Goal: Information Seeking & Learning: Learn about a topic

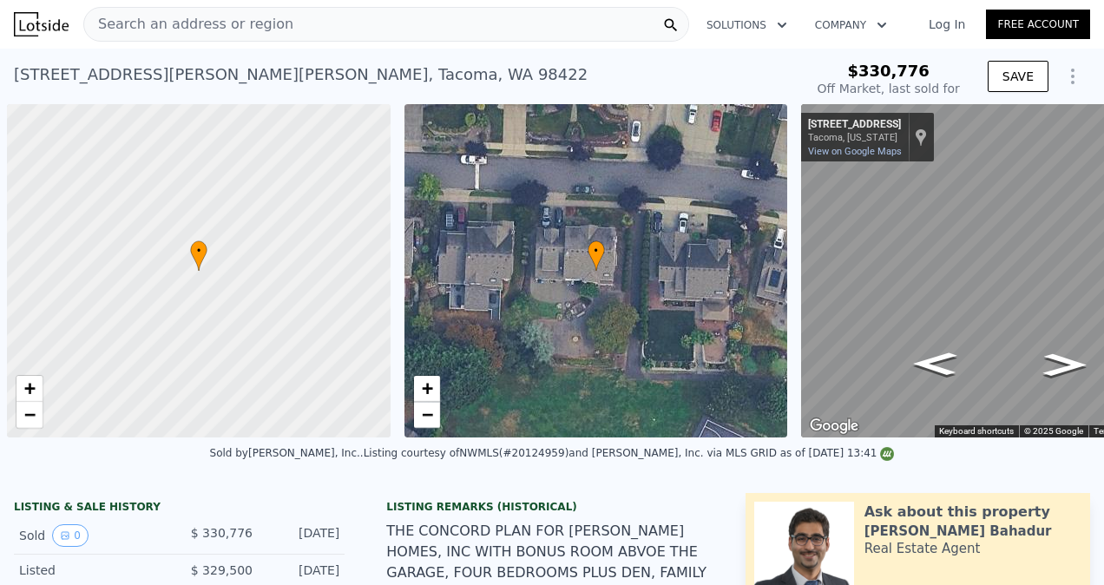
type input "$ 947,000"
type input "$ 522,077"
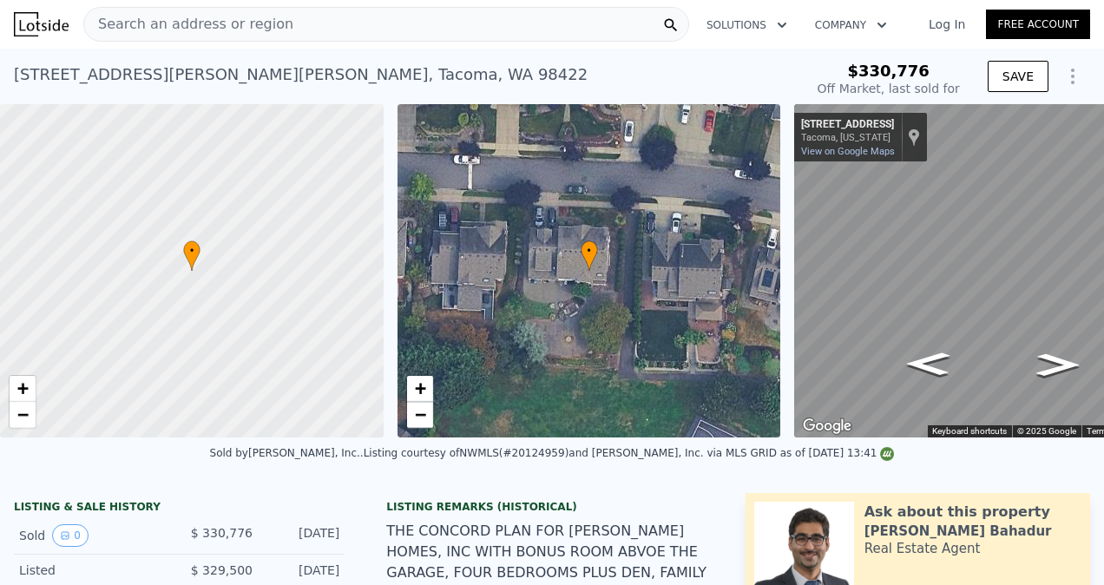
click at [300, 32] on div "Search an address or region" at bounding box center [386, 24] width 606 height 35
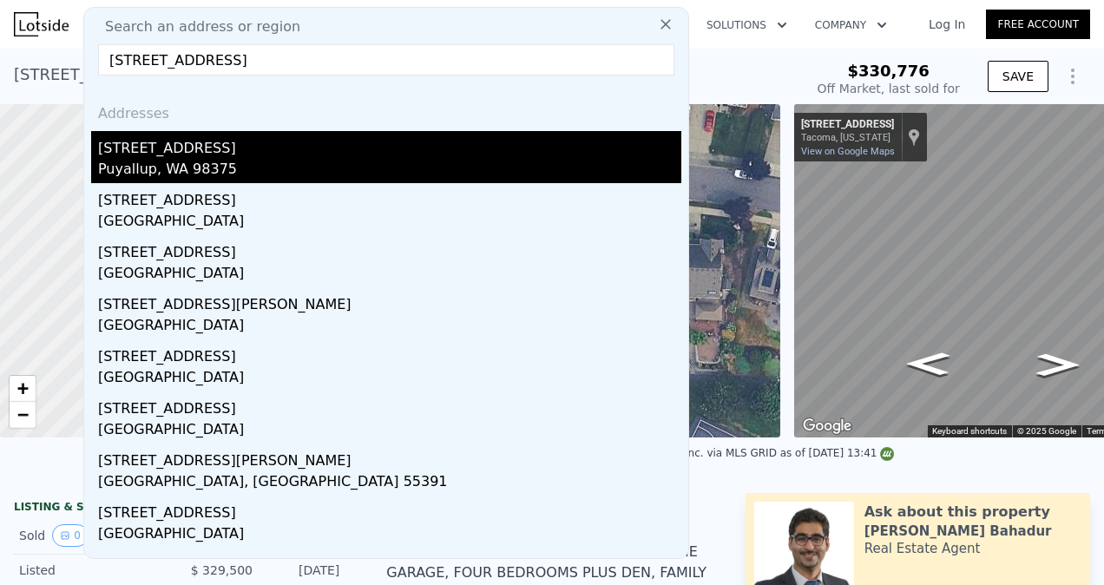
type input "15415 CANYON RD E"
click at [245, 142] on div "[STREET_ADDRESS]" at bounding box center [389, 145] width 583 height 28
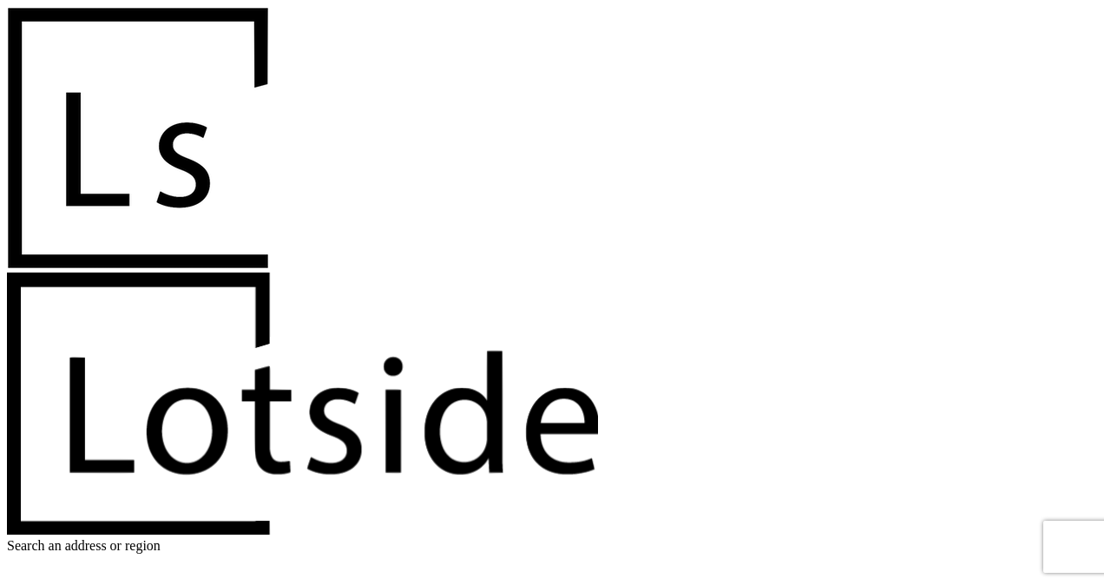
scroll to position [0, 7]
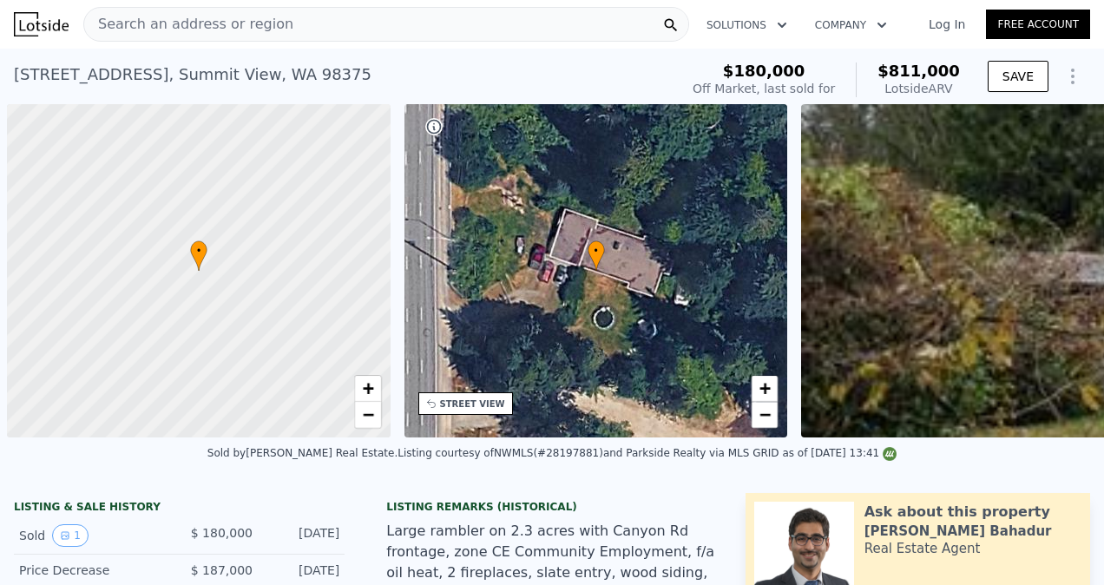
click at [298, 24] on div "Search an address or region" at bounding box center [386, 24] width 606 height 35
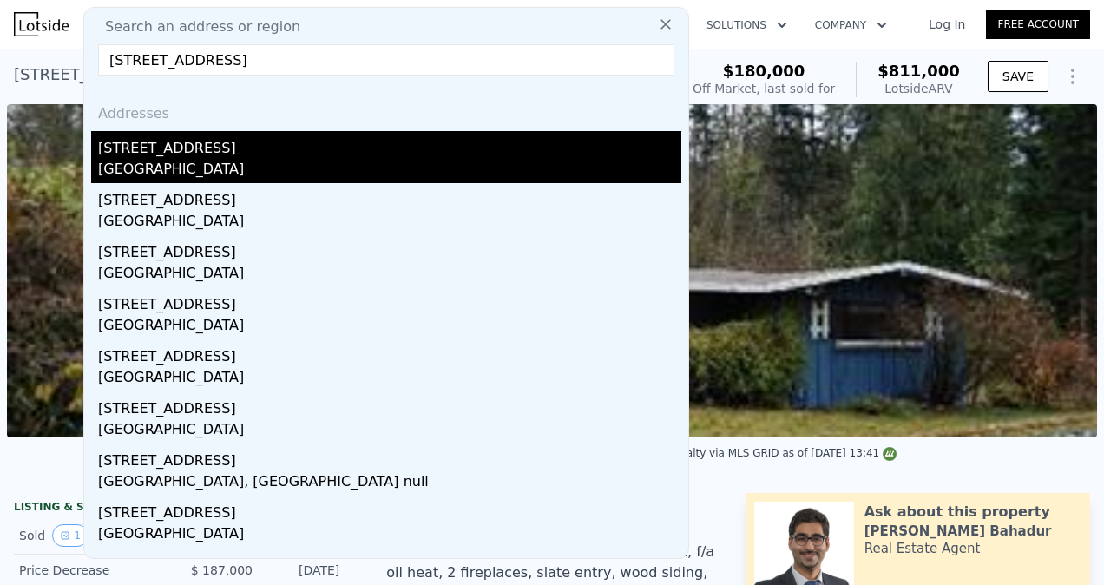
type input "[STREET_ADDRESS]"
click at [266, 142] on div "[STREET_ADDRESS]" at bounding box center [389, 145] width 583 height 28
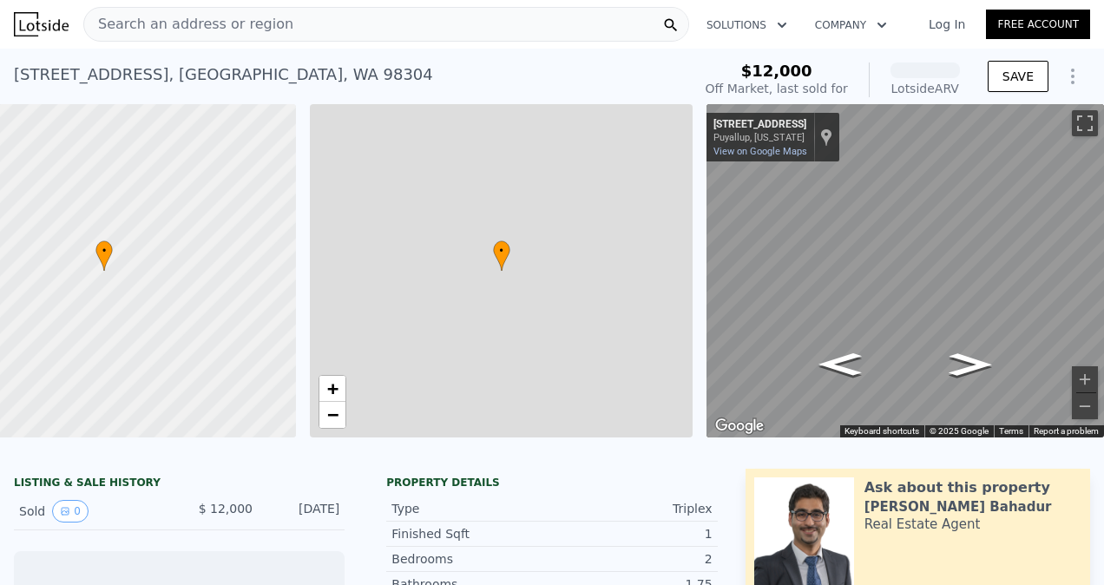
scroll to position [0, 108]
click at [404, 148] on div "• + −" at bounding box center [502, 270] width 384 height 333
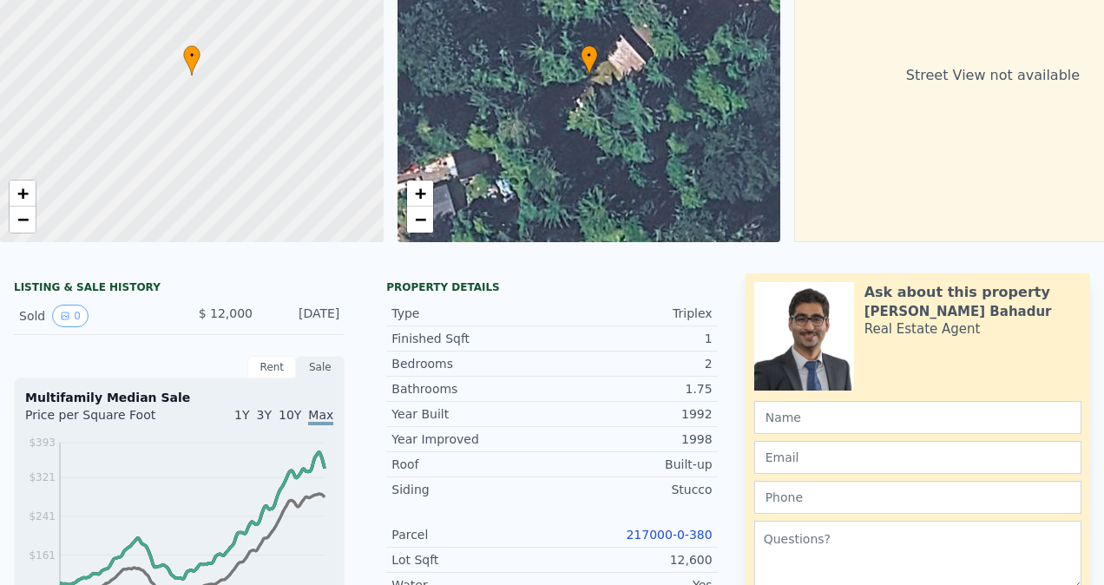
scroll to position [0, 0]
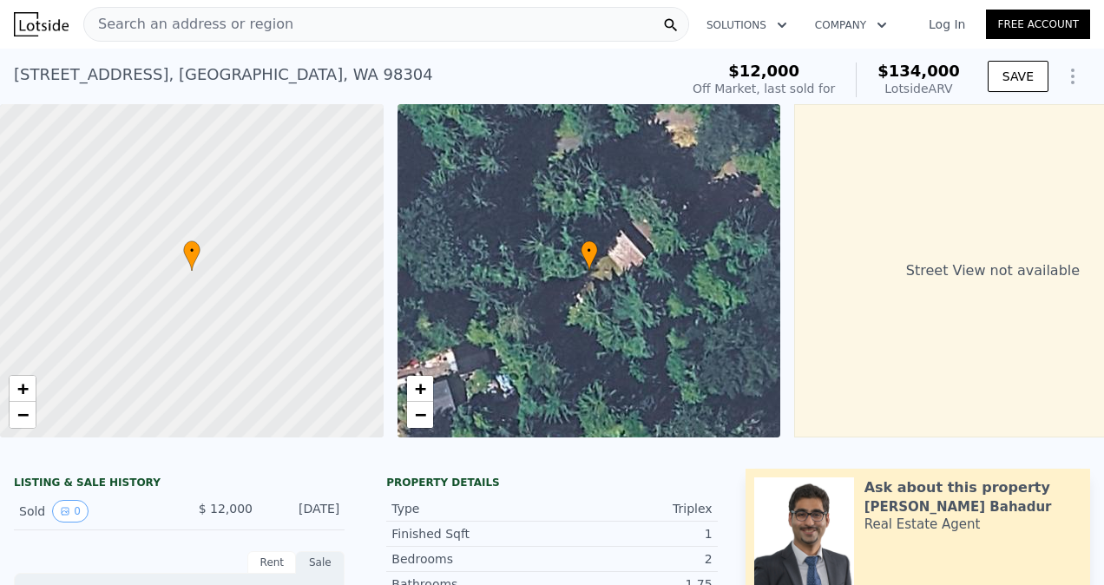
click at [272, 34] on div "Search an address or region" at bounding box center [386, 24] width 606 height 35
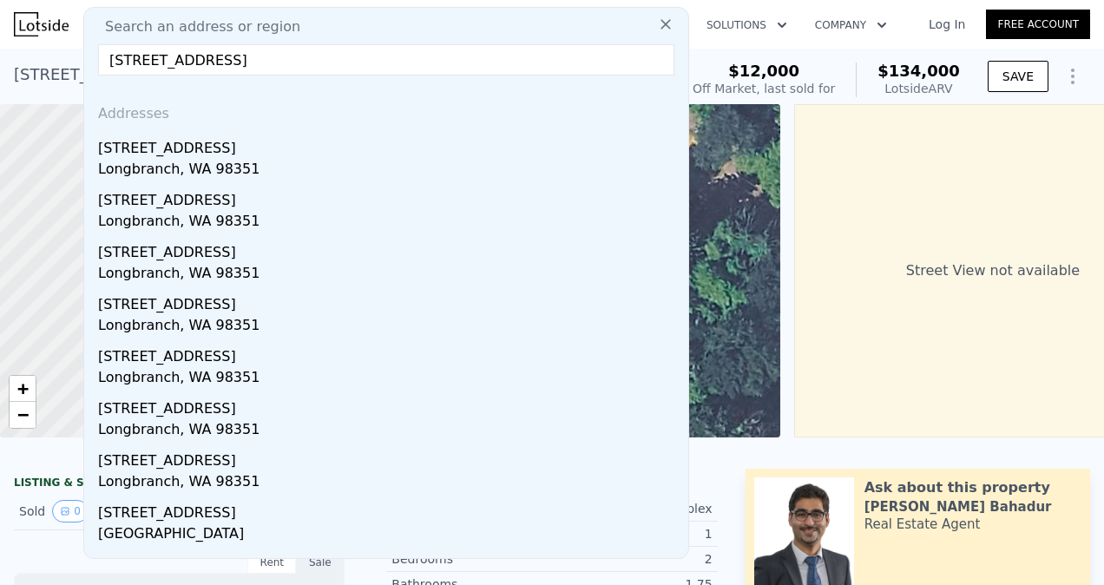
type input "[STREET_ADDRESS]"
click at [657, 29] on icon at bounding box center [665, 24] width 17 height 17
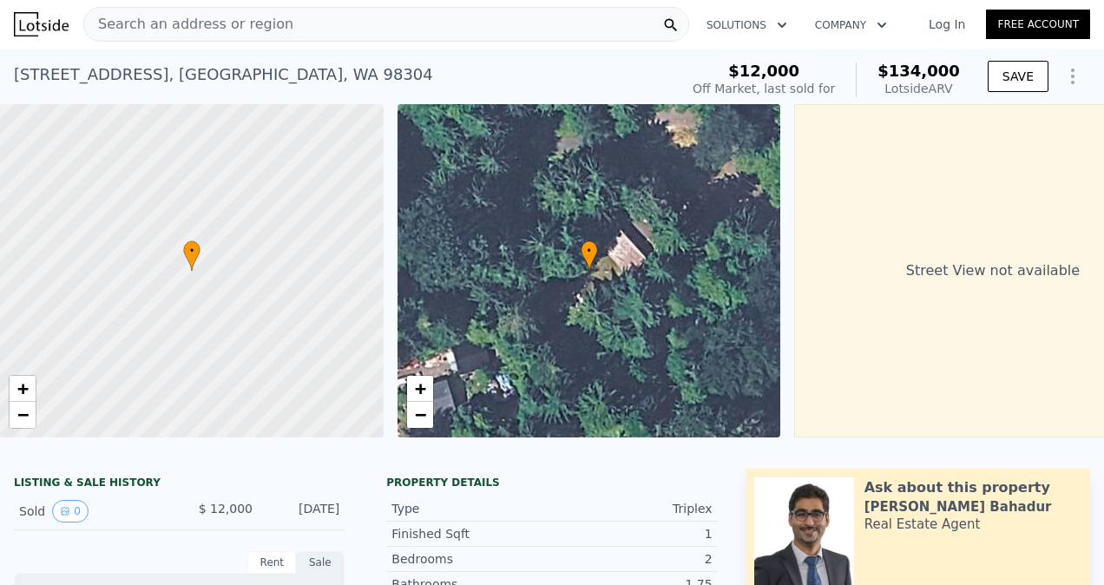
click at [305, 15] on div "Search an address or region" at bounding box center [386, 24] width 606 height 35
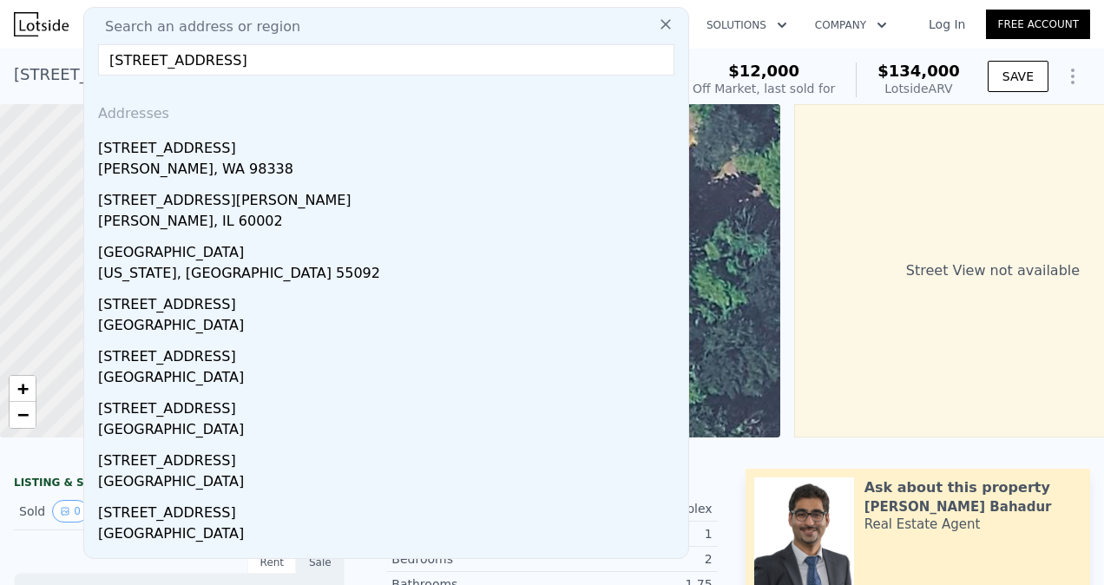
type input "[STREET_ADDRESS]"
click at [268, 128] on div "Addresses" at bounding box center [386, 110] width 590 height 42
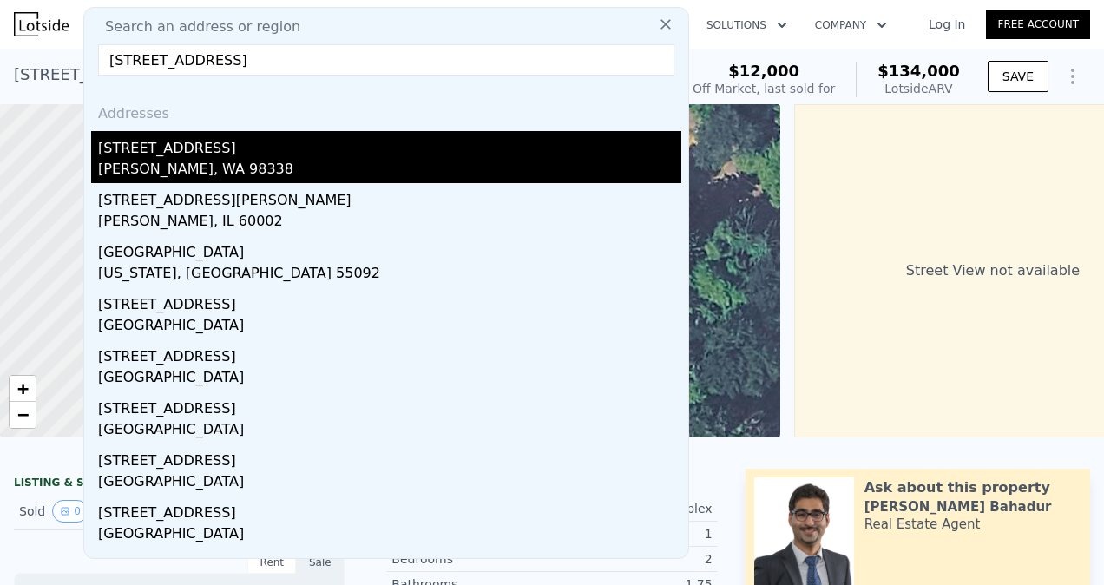
click at [266, 153] on div "[STREET_ADDRESS]" at bounding box center [389, 145] width 583 height 28
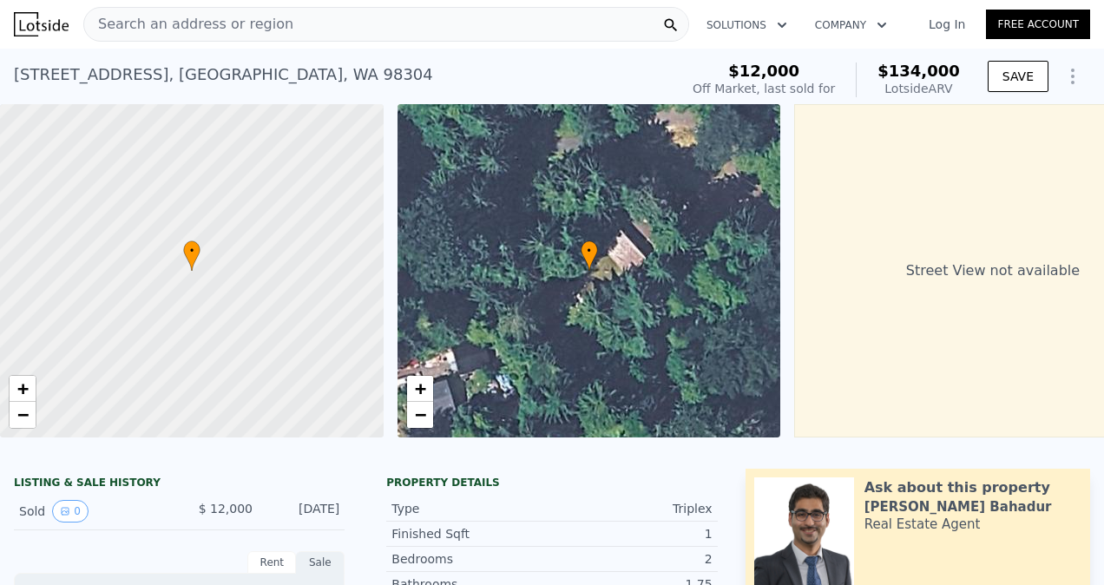
click at [234, 155] on div at bounding box center [192, 271] width 460 height 400
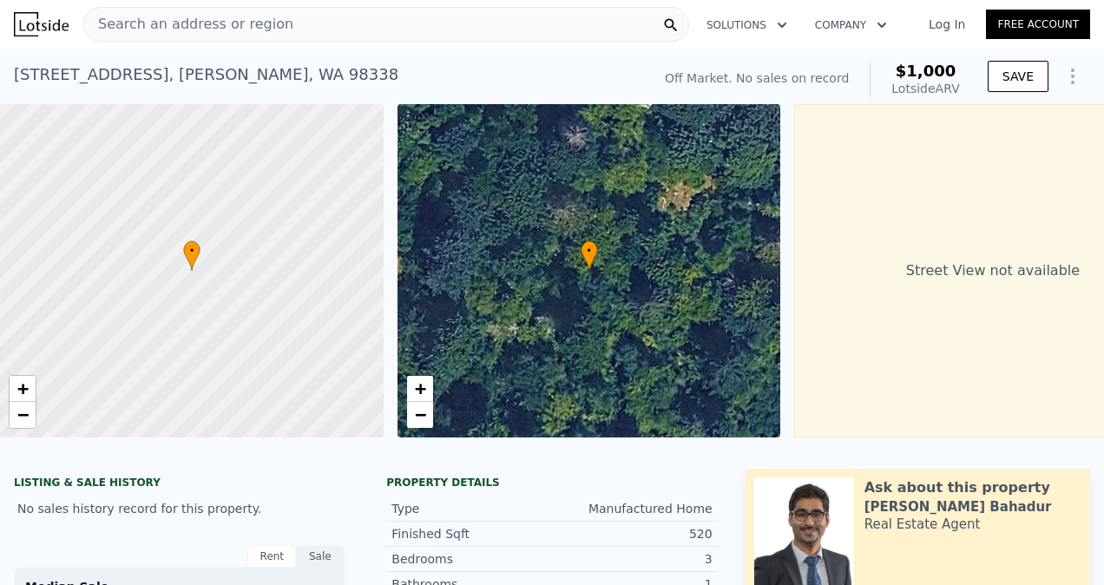
click at [278, 21] on div "Search an address or region" at bounding box center [386, 24] width 606 height 35
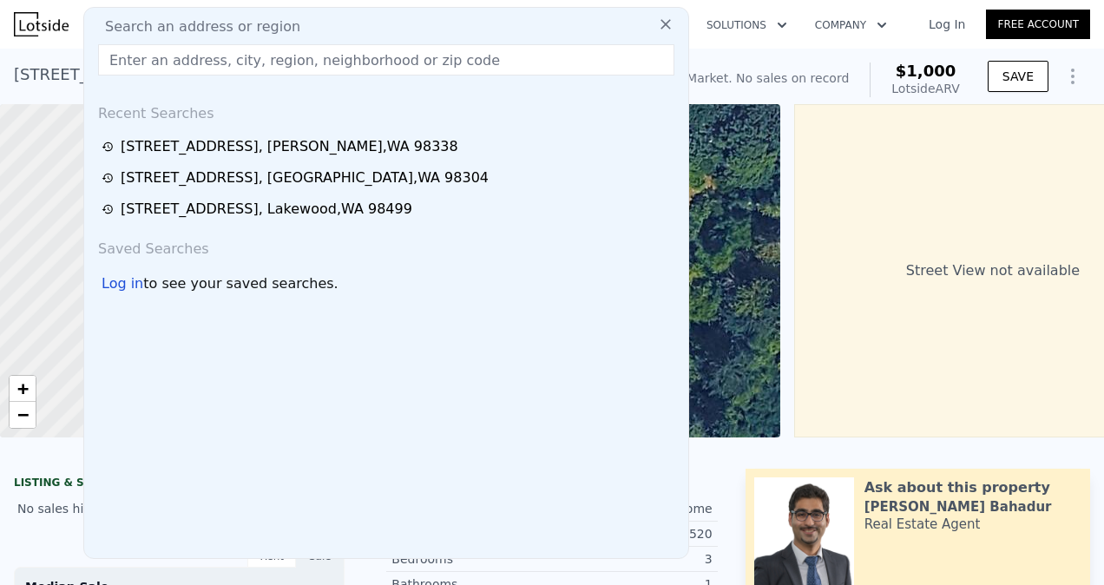
type input "[STREET_ADDRESS][PERSON_NAME]"
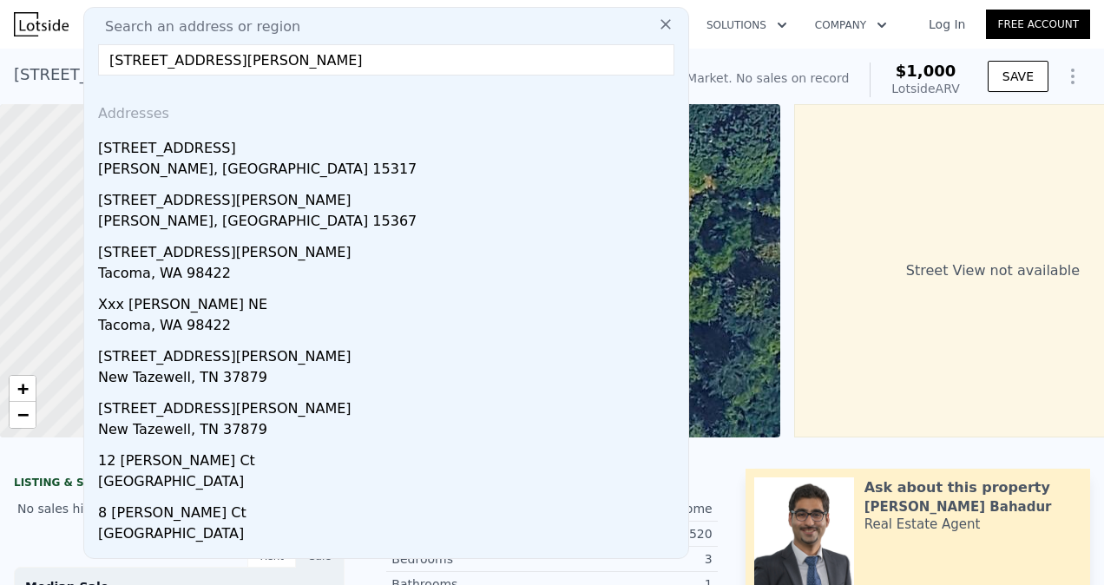
drag, startPoint x: 294, startPoint y: 56, endPoint x: 89, endPoint y: 61, distance: 205.8
click at [89, 61] on div "Search an address or region [GEOGRAPHIC_DATA][PERSON_NAME] Addresses [STREET_AD…" at bounding box center [386, 283] width 606 height 552
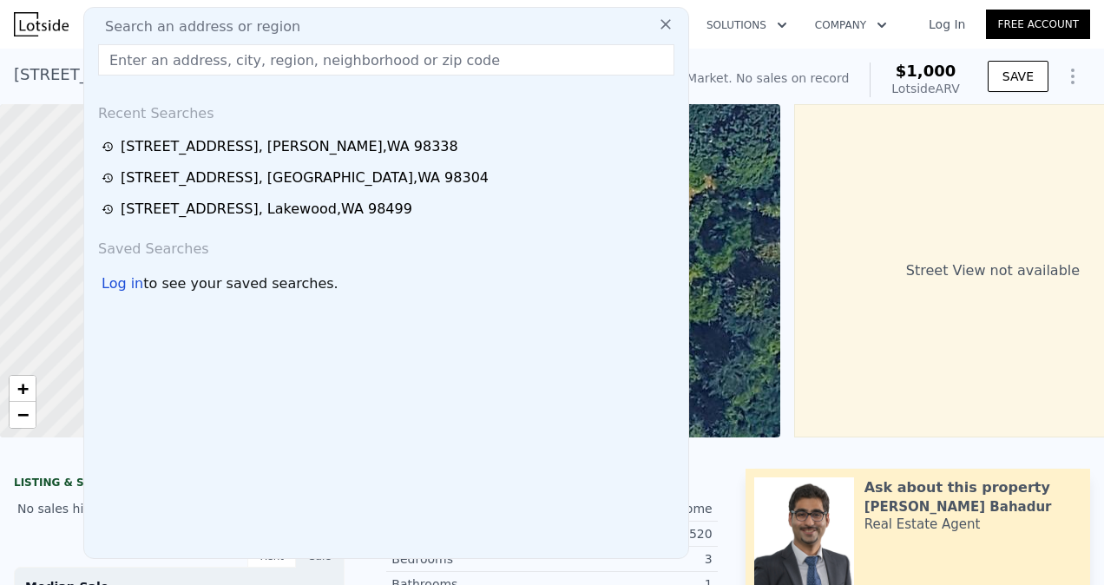
paste input "[STREET_ADDRESS][PERSON_NAME]"
type input "[STREET_ADDRESS][PERSON_NAME]"
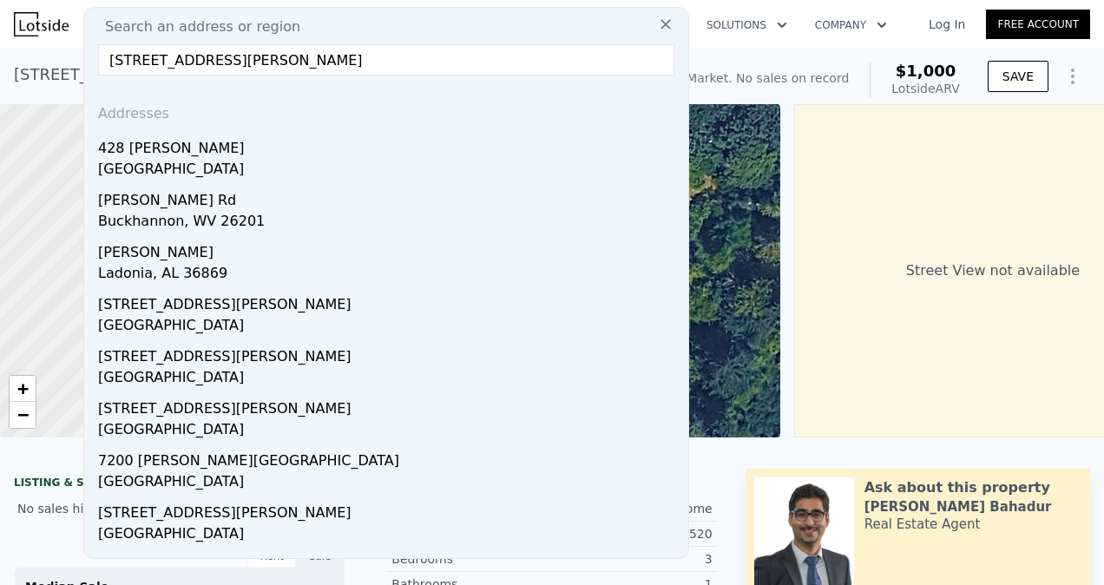
drag, startPoint x: 255, startPoint y: 61, endPoint x: 0, endPoint y: 54, distance: 255.3
click at [0, 54] on html "Search an address or region Search an address or region [GEOGRAPHIC_DATA][PERSO…" at bounding box center [552, 292] width 1104 height 585
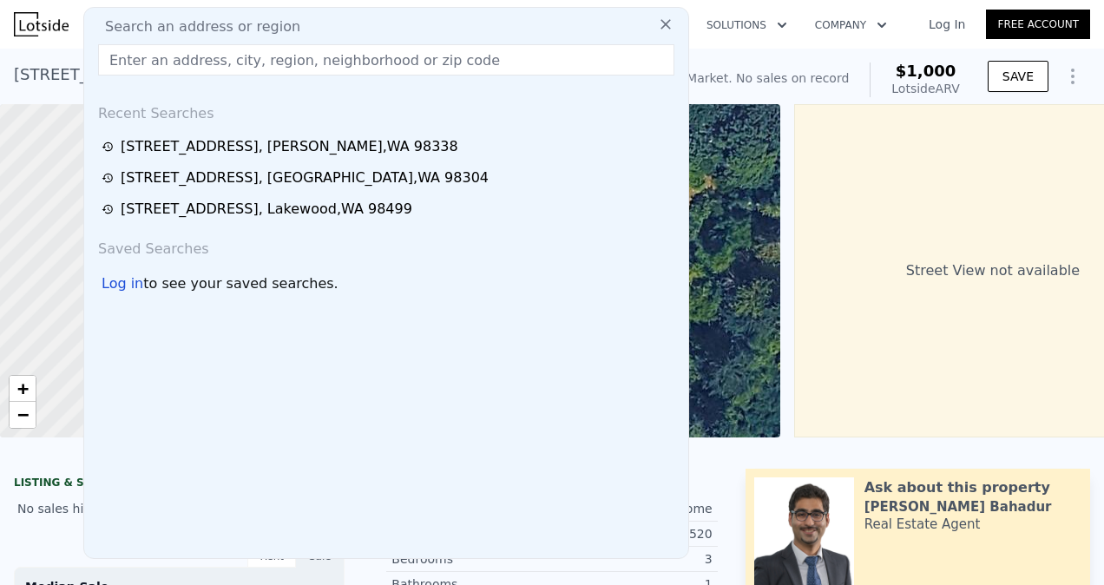
paste input "[STREET_ADDRESS]"
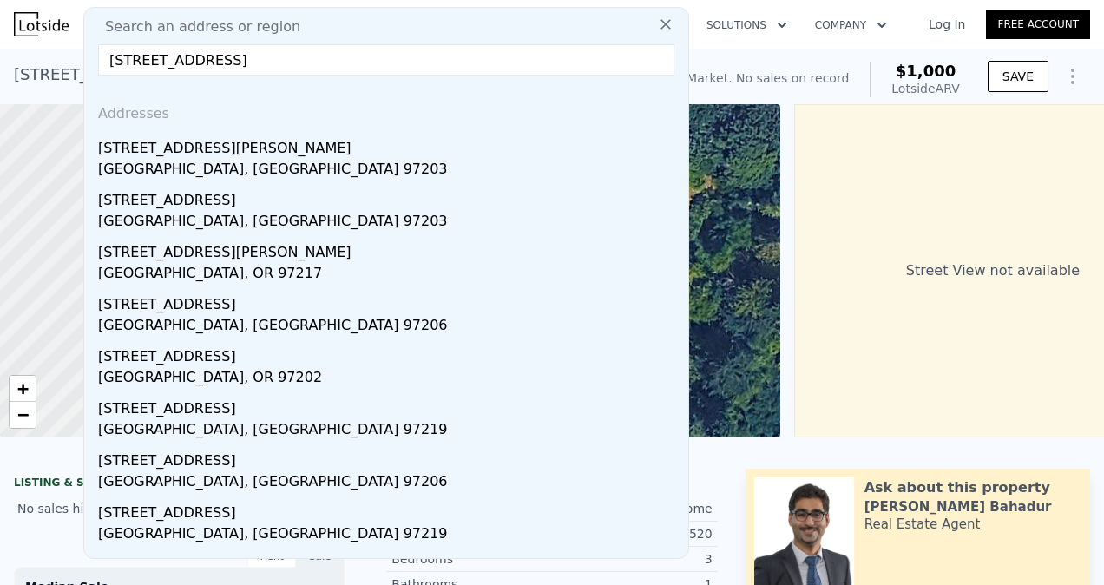
drag, startPoint x: 299, startPoint y: 57, endPoint x: 134, endPoint y: 82, distance: 167.7
click at [134, 82] on div "Search an address or [GEOGRAPHIC_DATA][STREET_ADDRESS][PERSON_NAME][STREET_ADDR…" at bounding box center [386, 283] width 606 height 552
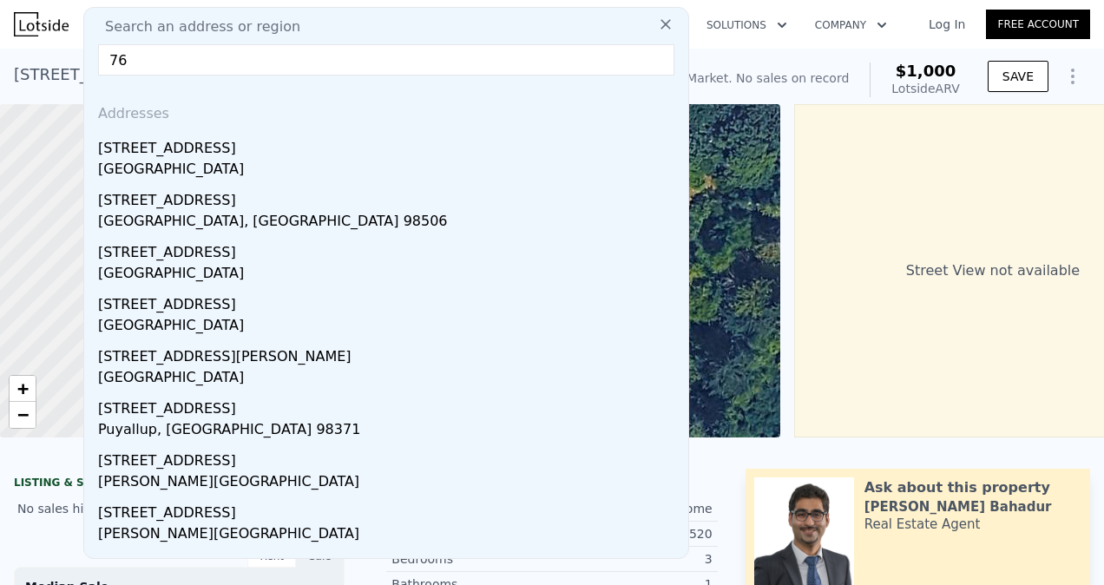
type input "7"
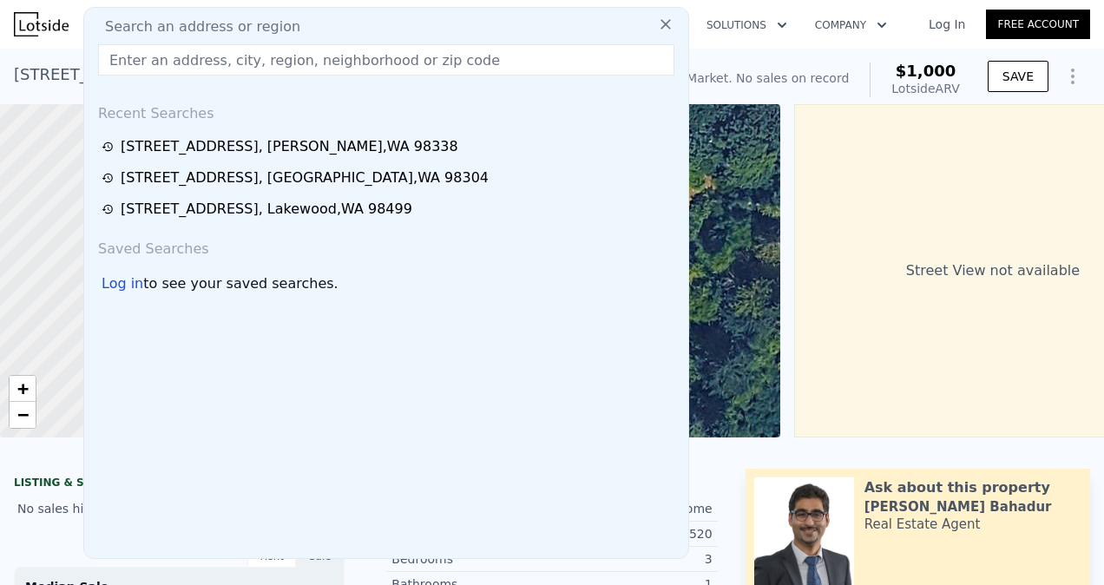
paste input "[STREET_ADDRESS]"
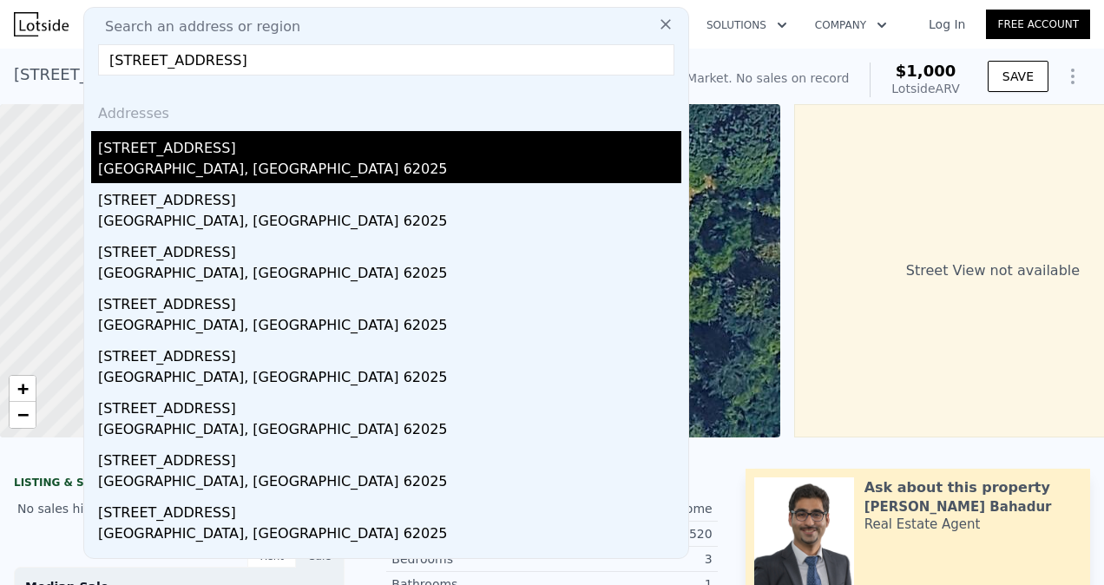
type input "[STREET_ADDRESS]"
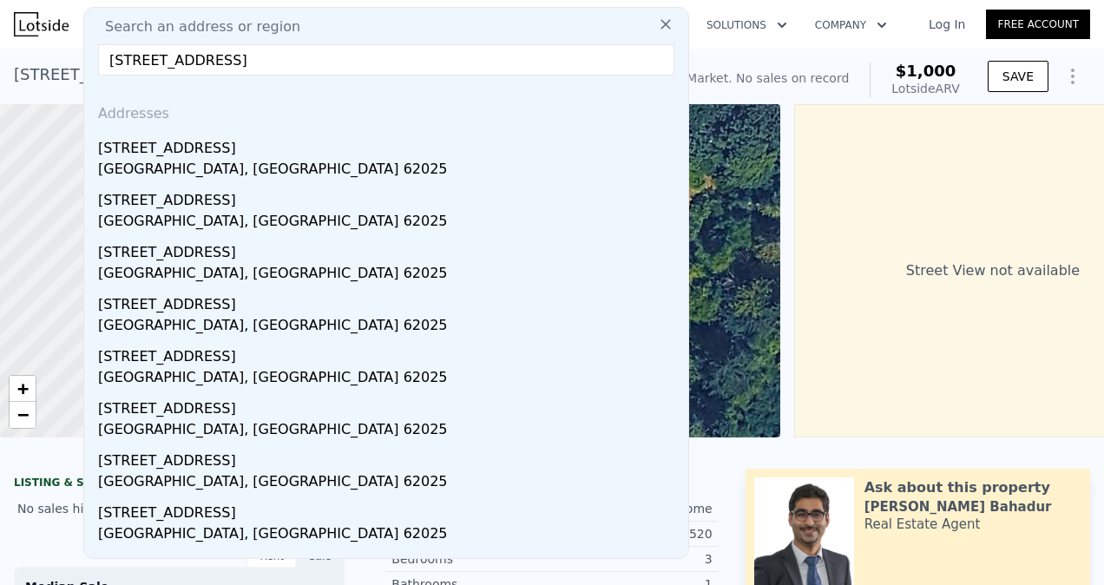
drag, startPoint x: 266, startPoint y: 135, endPoint x: 26, endPoint y: 108, distance: 241.1
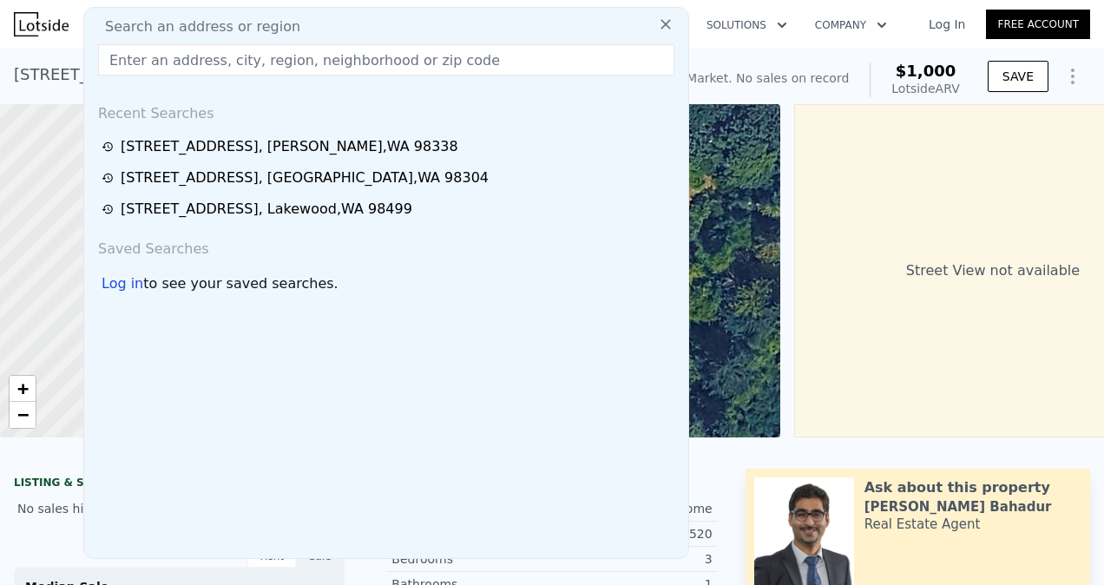
paste input "[STREET_ADDRESS]"
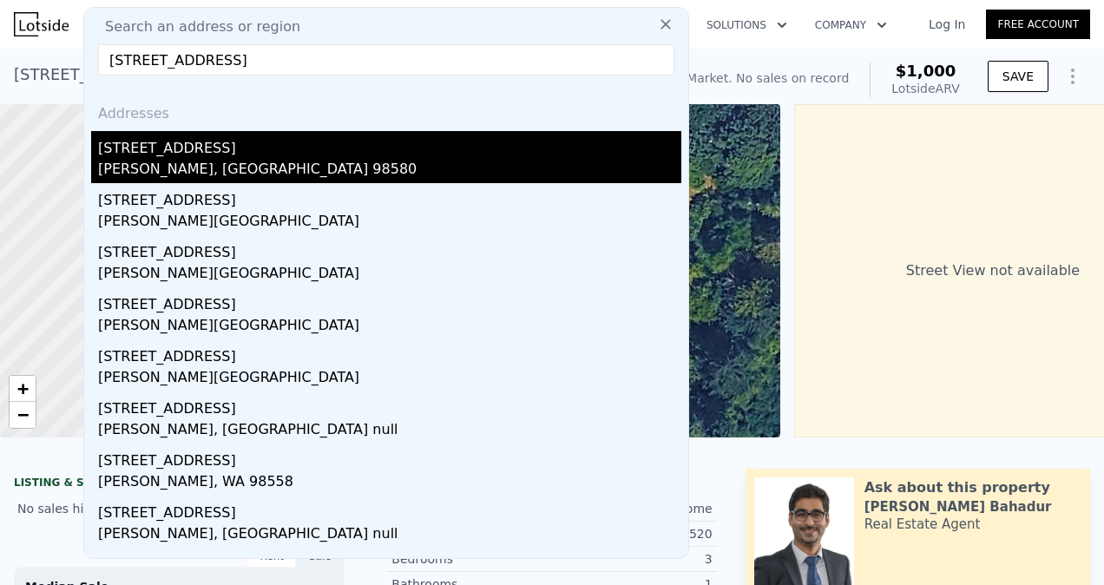
type input "[STREET_ADDRESS]"
click at [257, 145] on div "[STREET_ADDRESS]" at bounding box center [389, 145] width 583 height 28
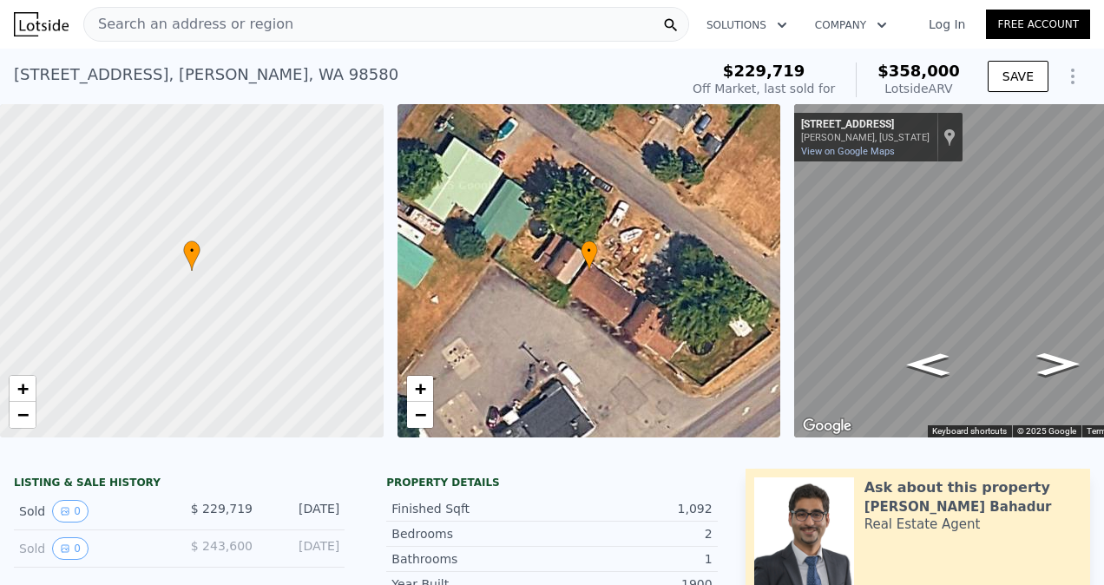
click at [319, 28] on div "Search an address or region" at bounding box center [386, 24] width 606 height 35
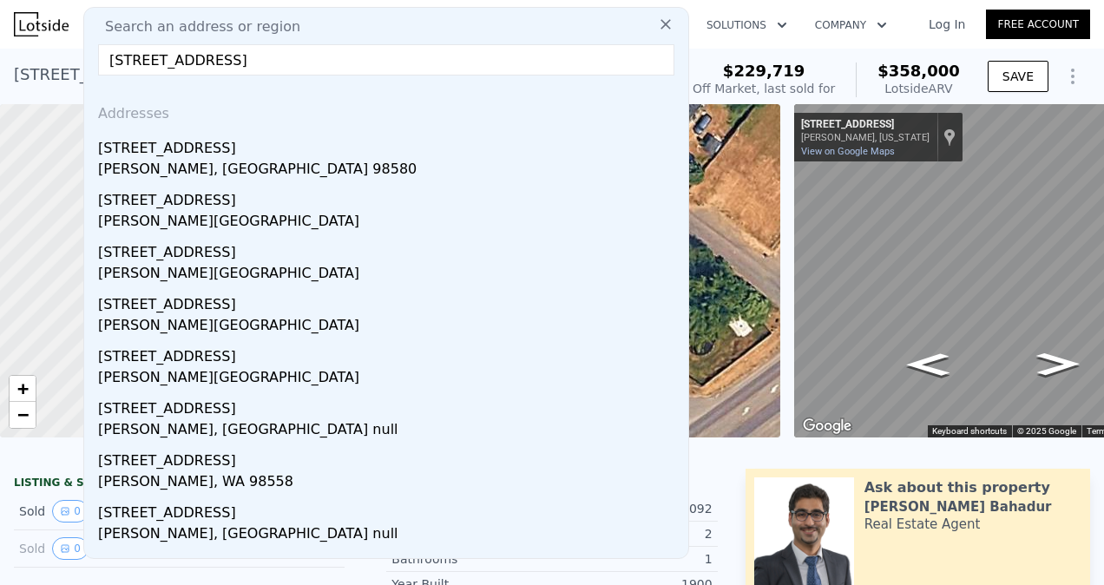
type input "[STREET_ADDRESS]"
click at [822, 72] on div "$229,719" at bounding box center [764, 70] width 142 height 17
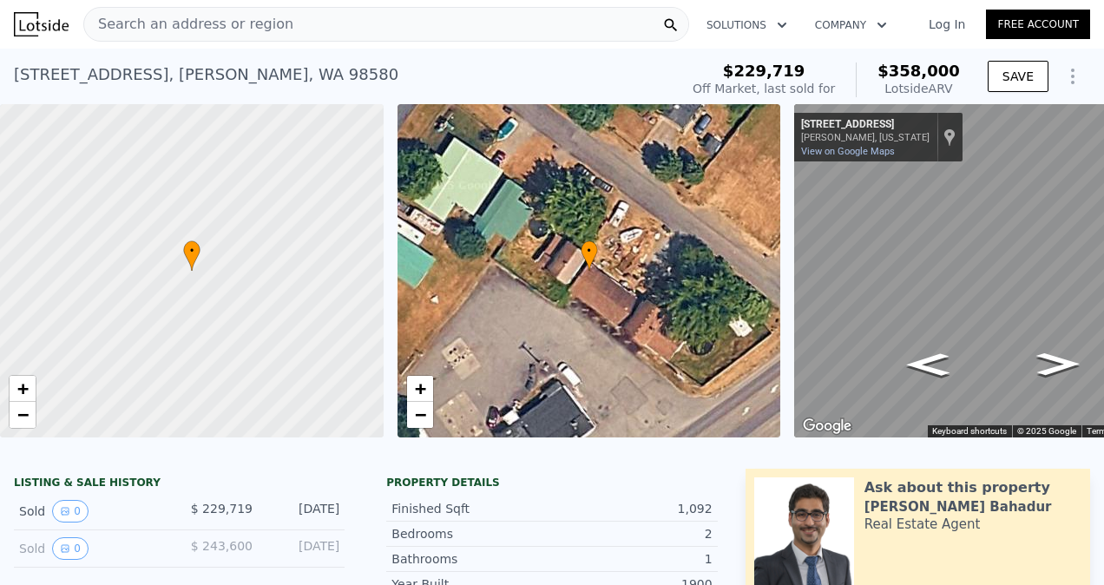
drag, startPoint x: 612, startPoint y: 450, endPoint x: 687, endPoint y: 455, distance: 75.6
click at [687, 455] on div at bounding box center [552, 445] width 1104 height 17
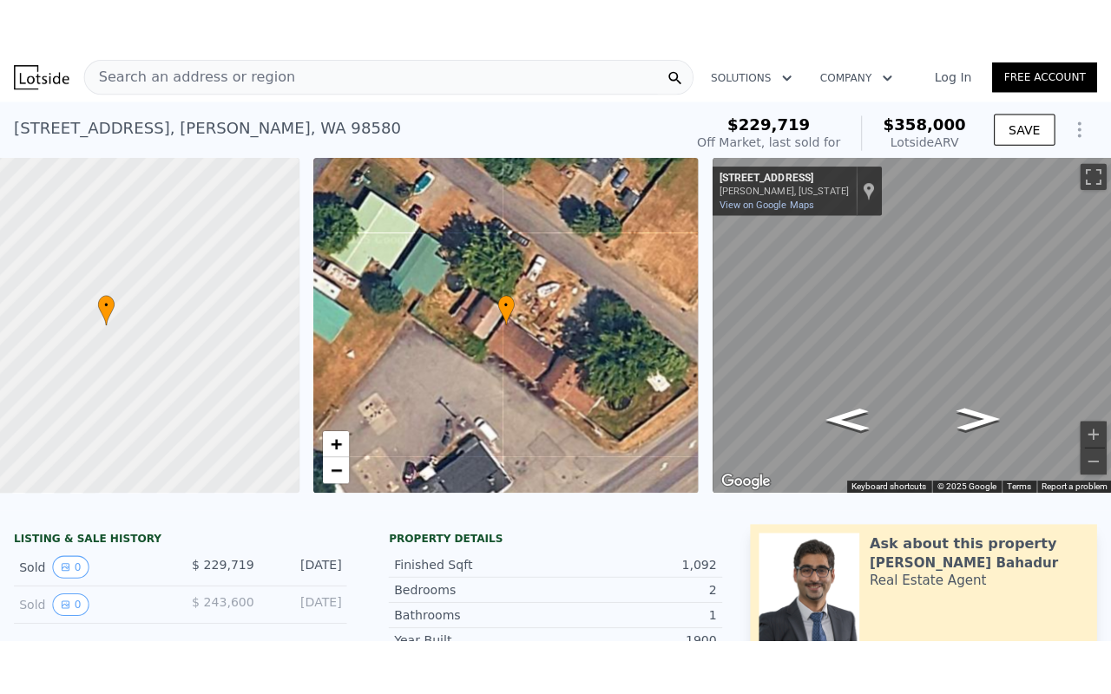
scroll to position [0, 108]
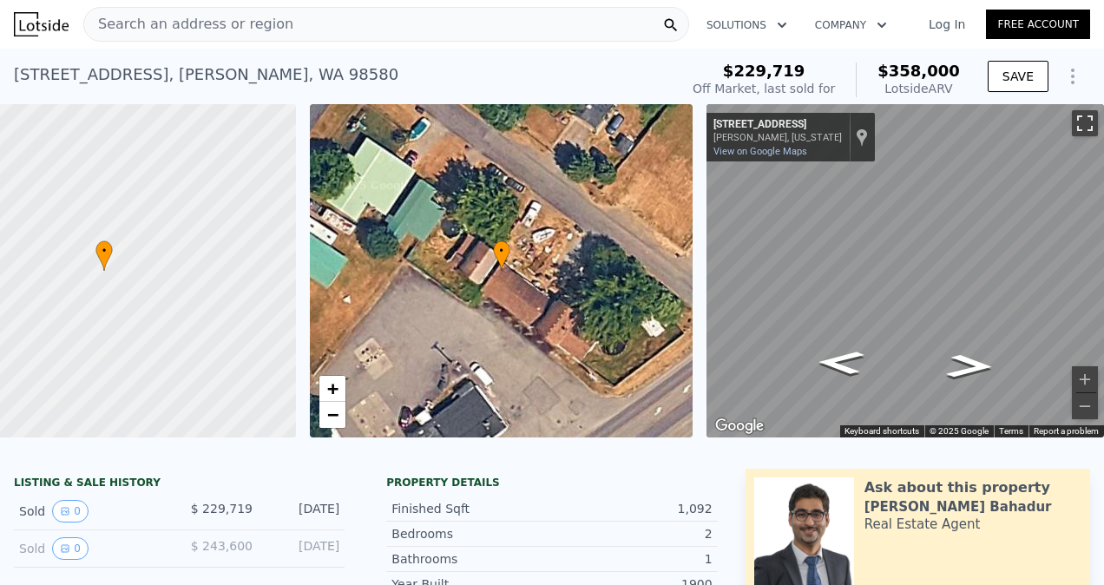
click at [1072, 124] on button "Toggle fullscreen view" at bounding box center [1085, 123] width 26 height 26
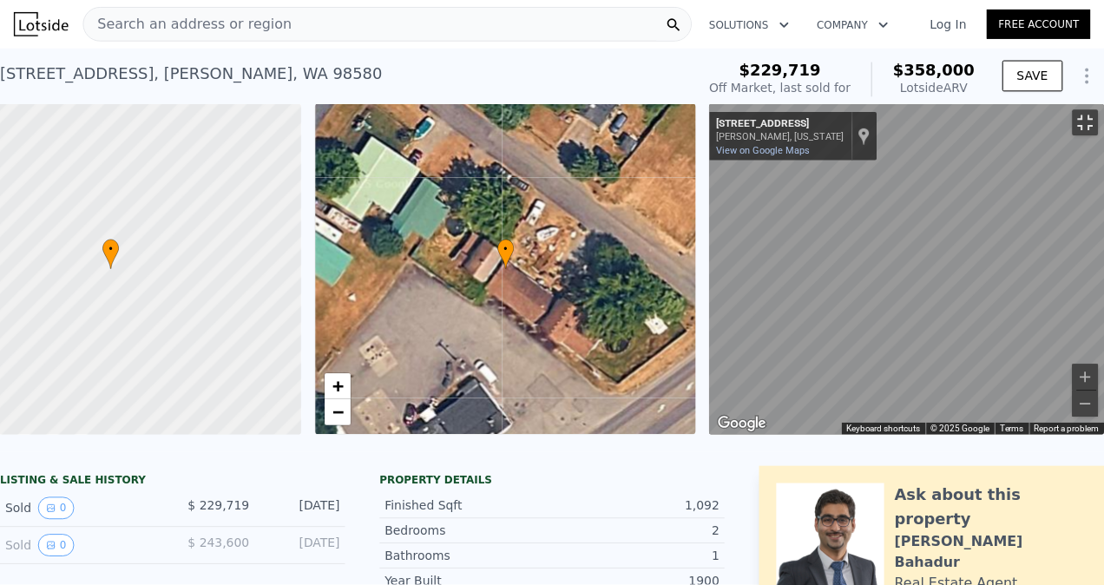
scroll to position [0, 101]
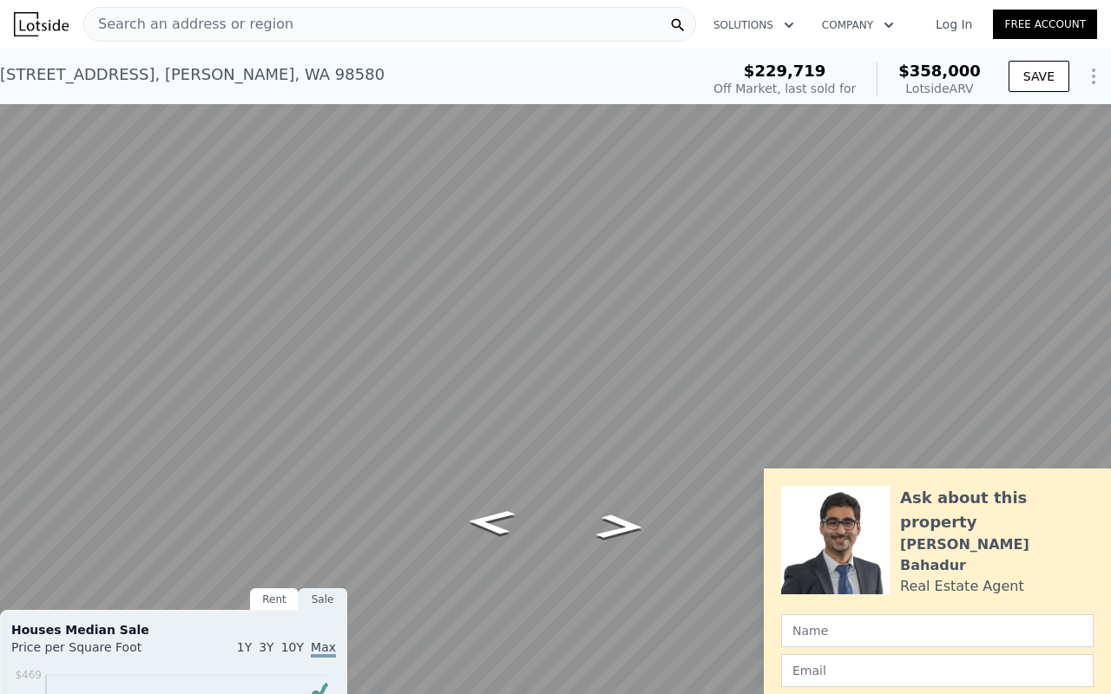
click at [1094, 14] on button "Toggle fullscreen view" at bounding box center [1092, 19] width 26 height 26
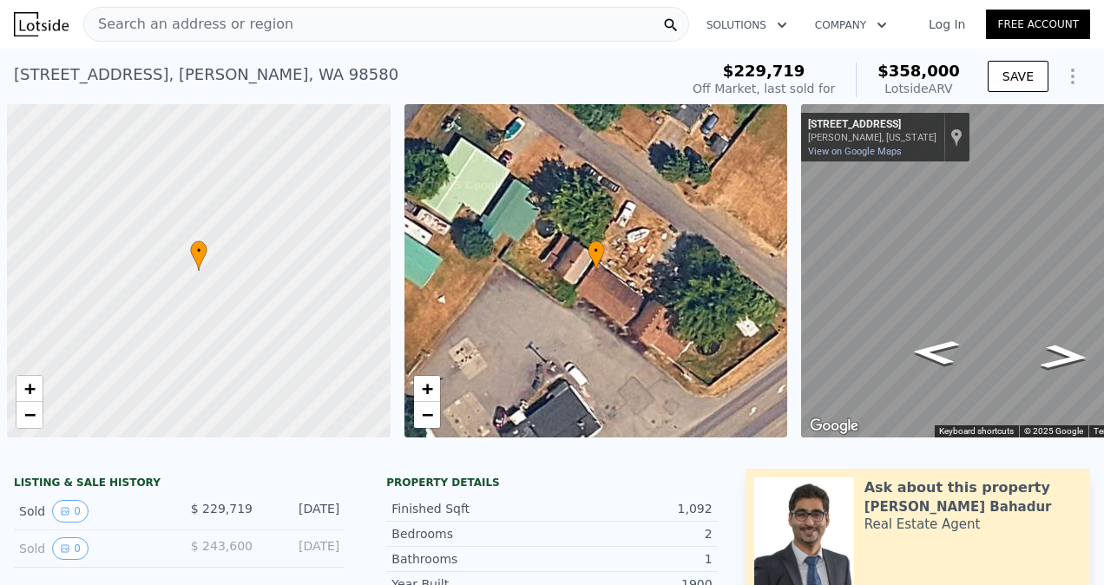
scroll to position [0, 7]
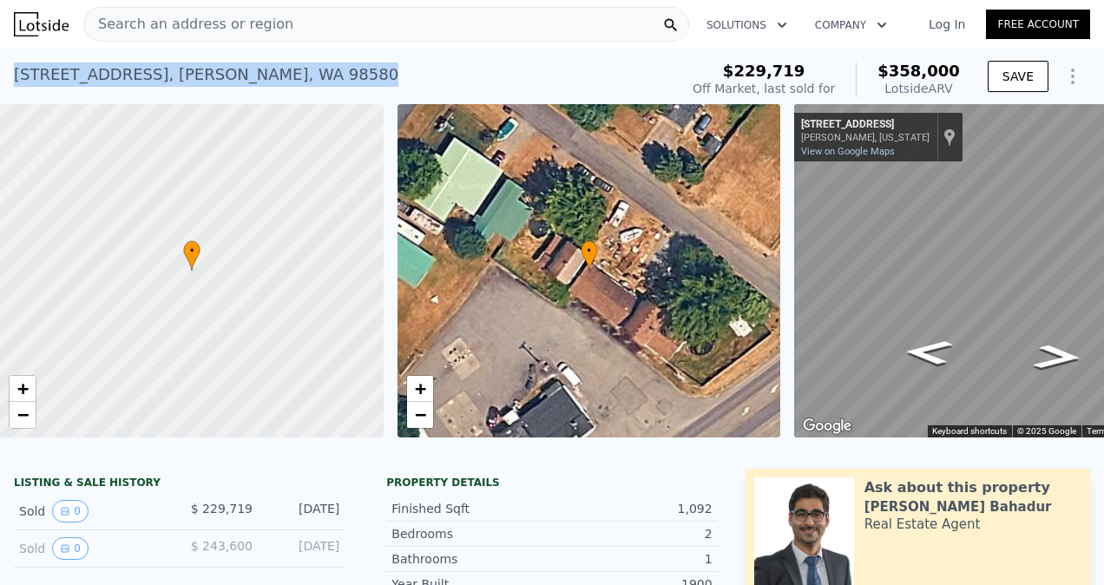
drag, startPoint x: 5, startPoint y: 76, endPoint x: 342, endPoint y: 81, distance: 336.8
click at [342, 81] on div "[STREET_ADDRESS][PERSON_NAME] Sold [DATE] for $229,719 (~ARV $358k ) $229,719 O…" at bounding box center [552, 77] width 1104 height 56
copy div "[STREET_ADDRESS][PERSON_NAME]"
drag, startPoint x: 342, startPoint y: 81, endPoint x: 483, endPoint y: 71, distance: 140.9
click at [483, 71] on div "[STREET_ADDRESS][PERSON_NAME] Sold [DATE] for $229,719 (~ARV $358k )" at bounding box center [343, 80] width 658 height 49
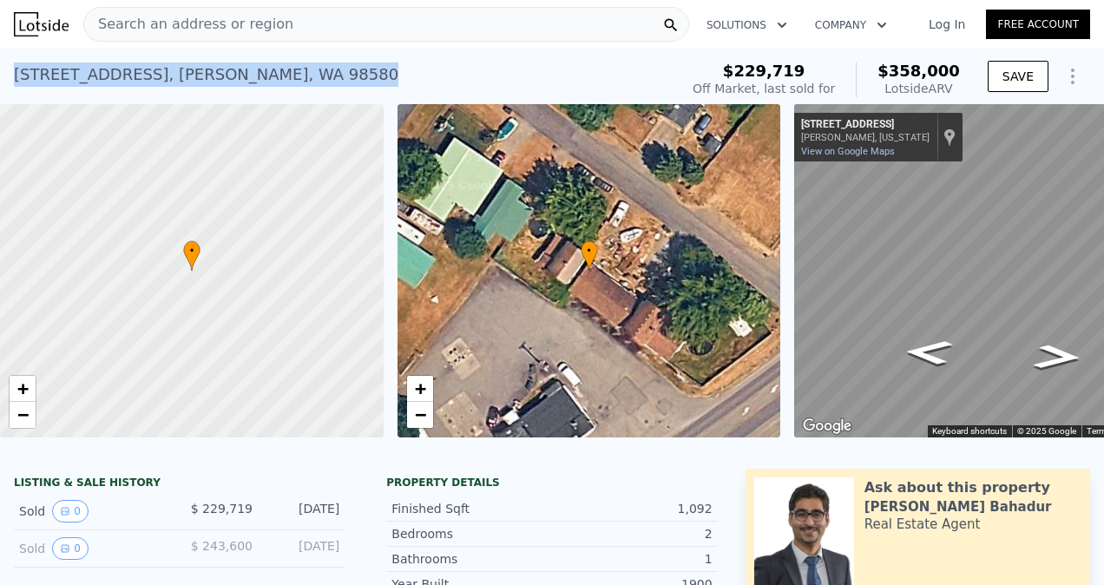
click at [357, 82] on div "[STREET_ADDRESS][PERSON_NAME] Sold [DATE] for $229,719 (~ARV $358k )" at bounding box center [343, 80] width 658 height 49
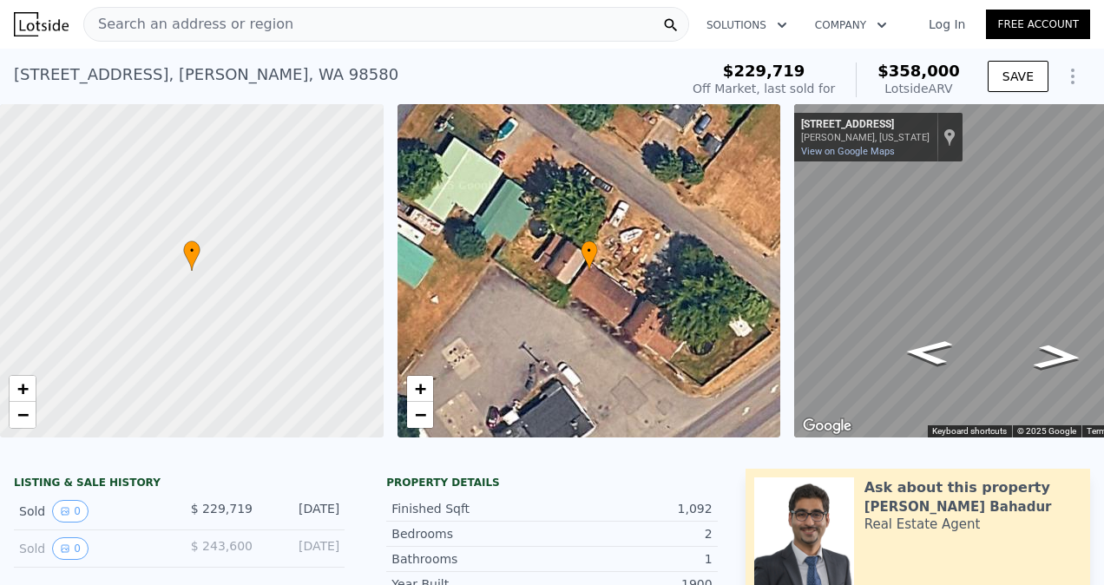
click at [230, 30] on span "Search an address or region" at bounding box center [188, 24] width 209 height 21
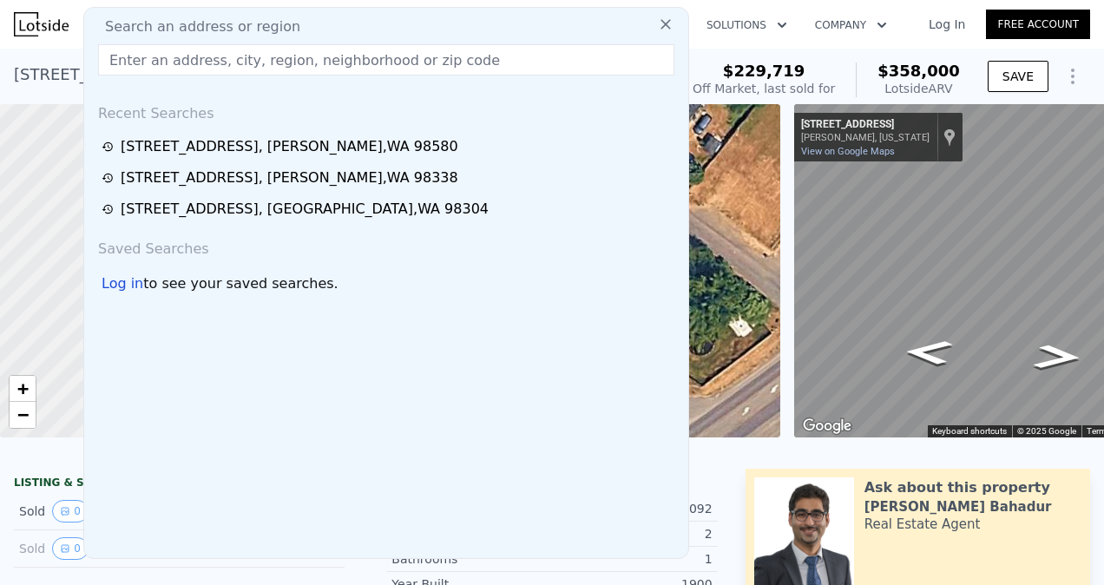
type input "[STREET_ADDRESS]"
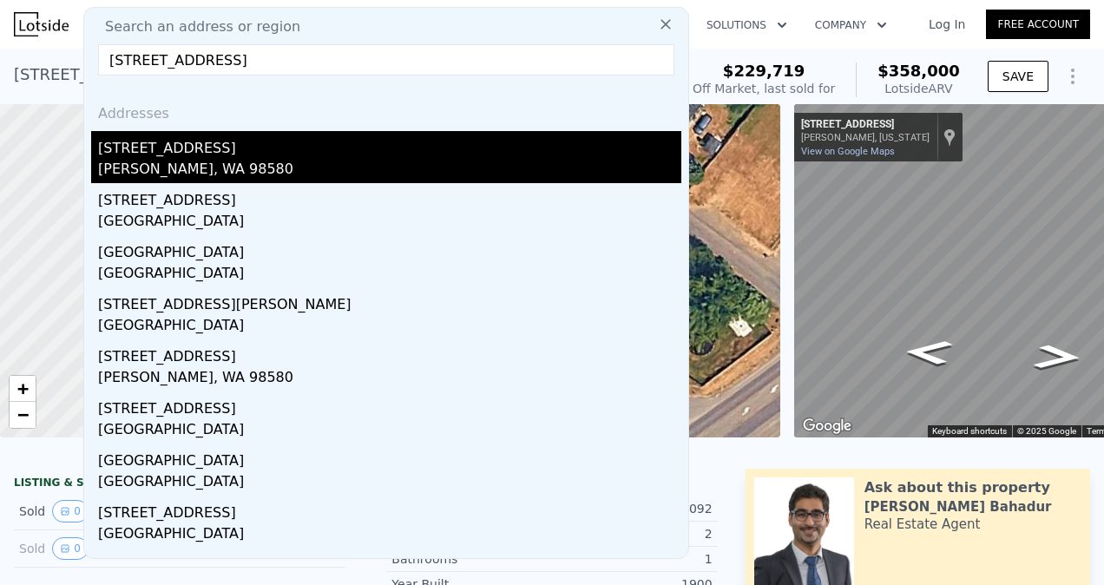
click at [240, 145] on div "[STREET_ADDRESS]" at bounding box center [389, 145] width 583 height 28
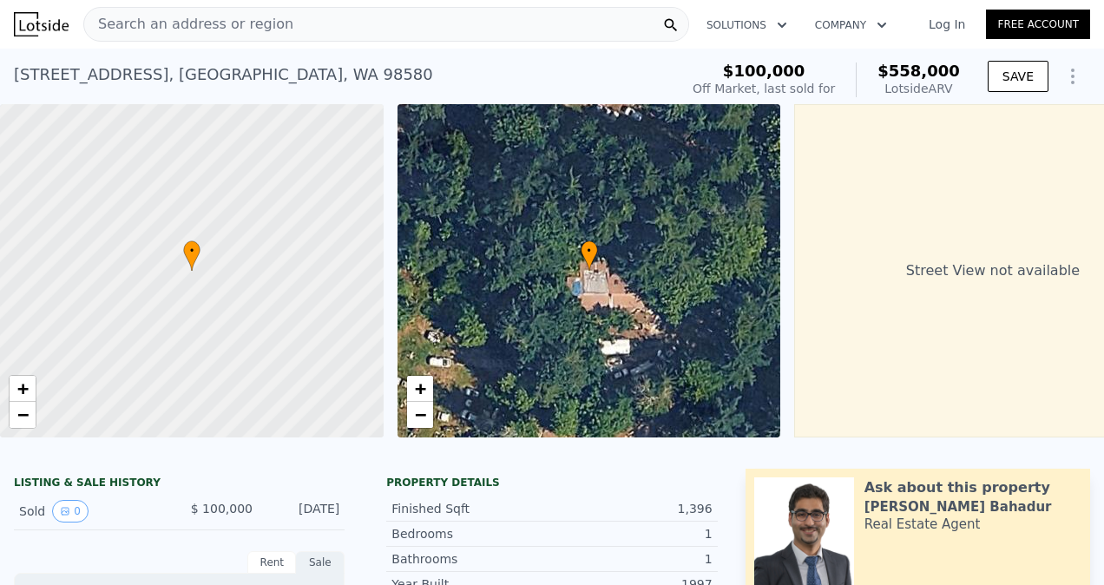
click at [182, 22] on span "Search an address or region" at bounding box center [188, 24] width 209 height 21
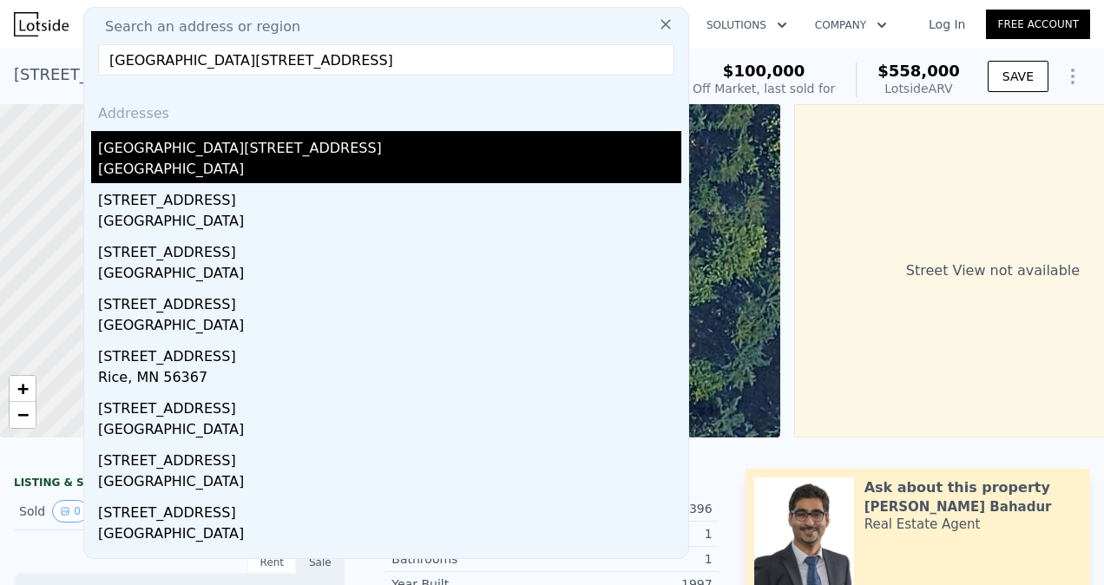
type input "[GEOGRAPHIC_DATA][STREET_ADDRESS]"
click at [201, 149] on div "[GEOGRAPHIC_DATA][STREET_ADDRESS]" at bounding box center [389, 145] width 583 height 28
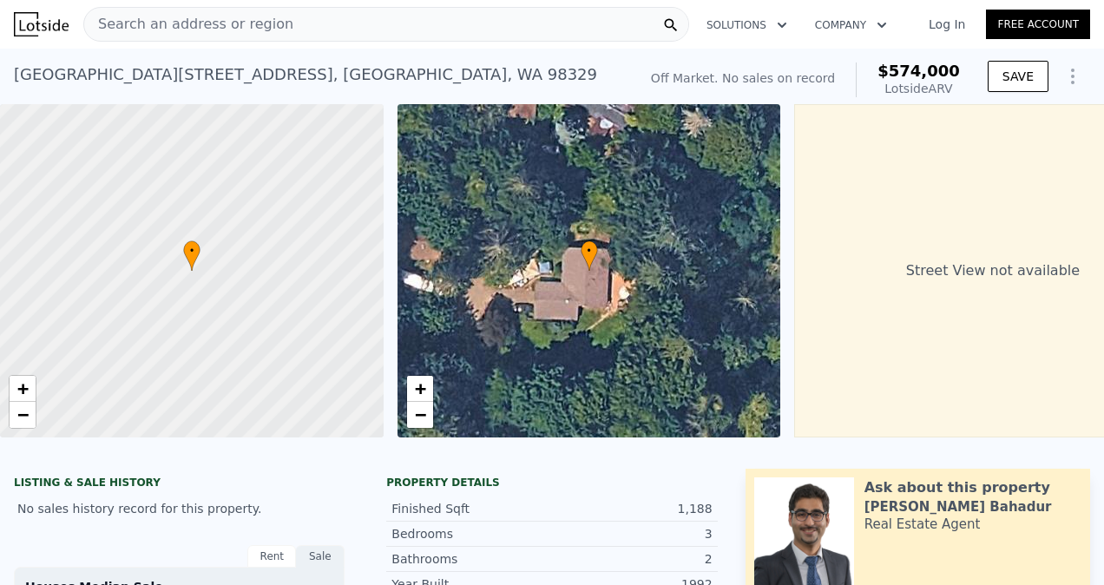
click at [213, 30] on span "Search an address or region" at bounding box center [188, 24] width 209 height 21
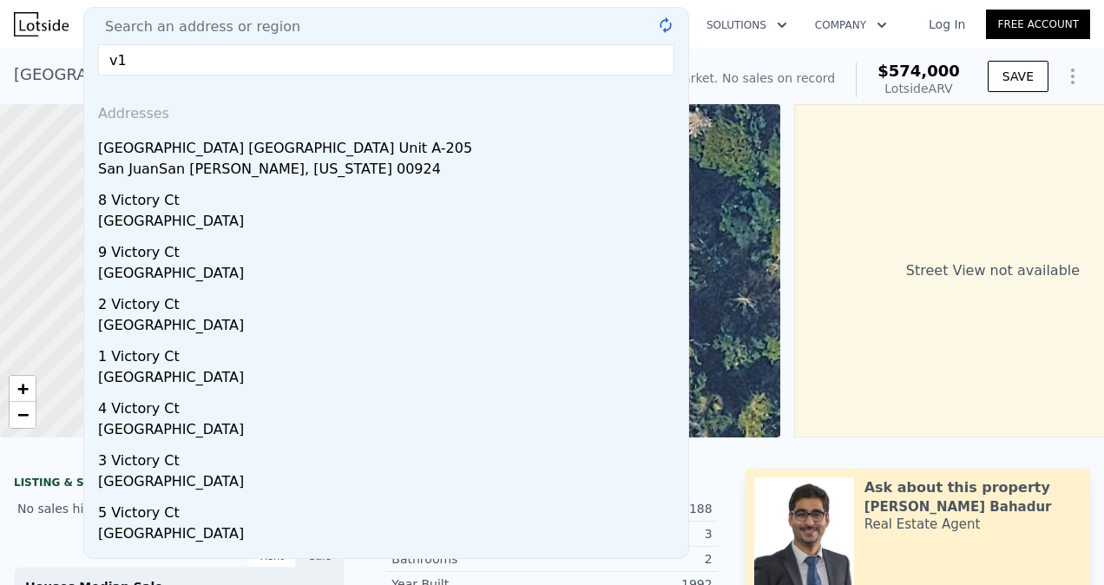
type input "v"
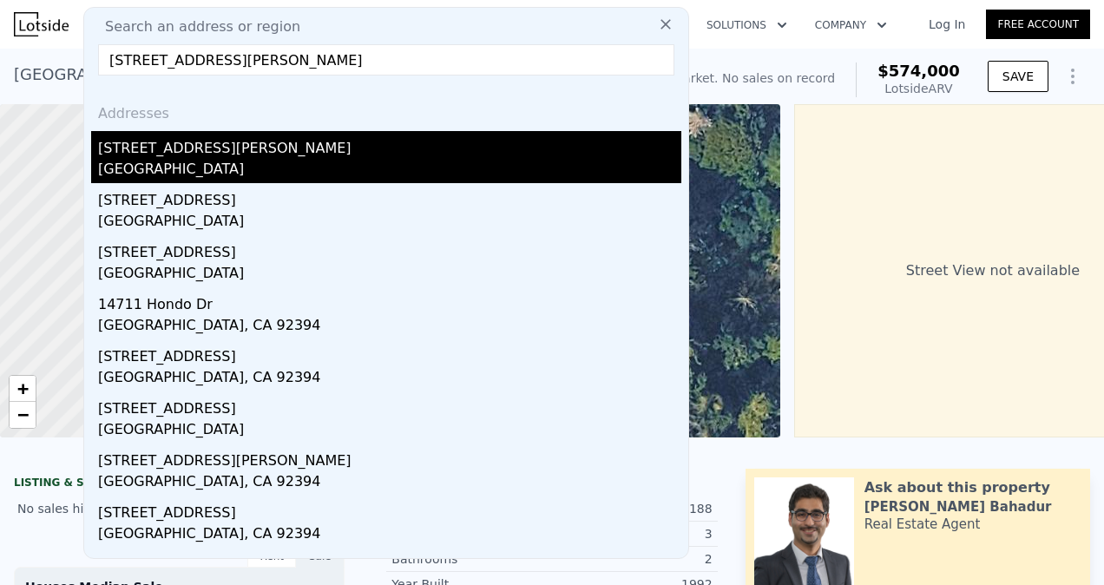
type input "[STREET_ADDRESS][PERSON_NAME]"
click at [205, 171] on div "[GEOGRAPHIC_DATA]" at bounding box center [389, 171] width 583 height 24
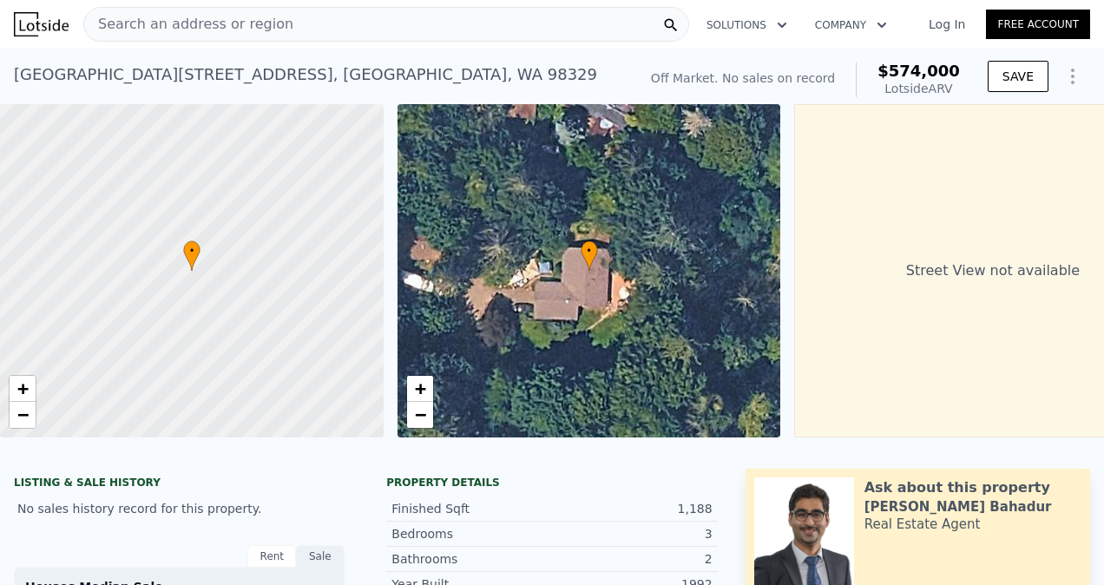
click at [205, 171] on div at bounding box center [192, 271] width 460 height 400
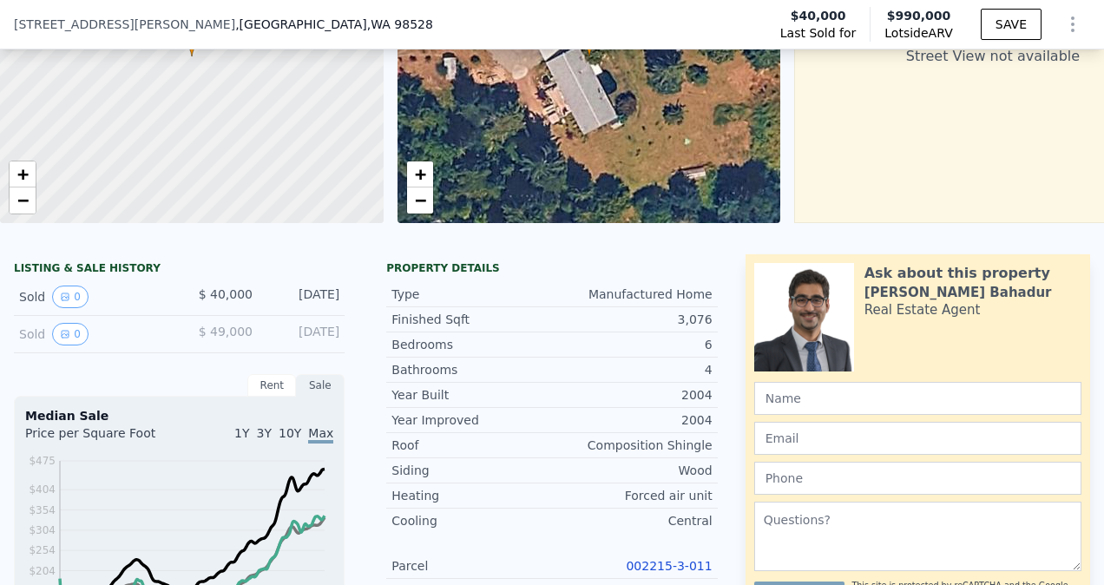
scroll to position [227, 0]
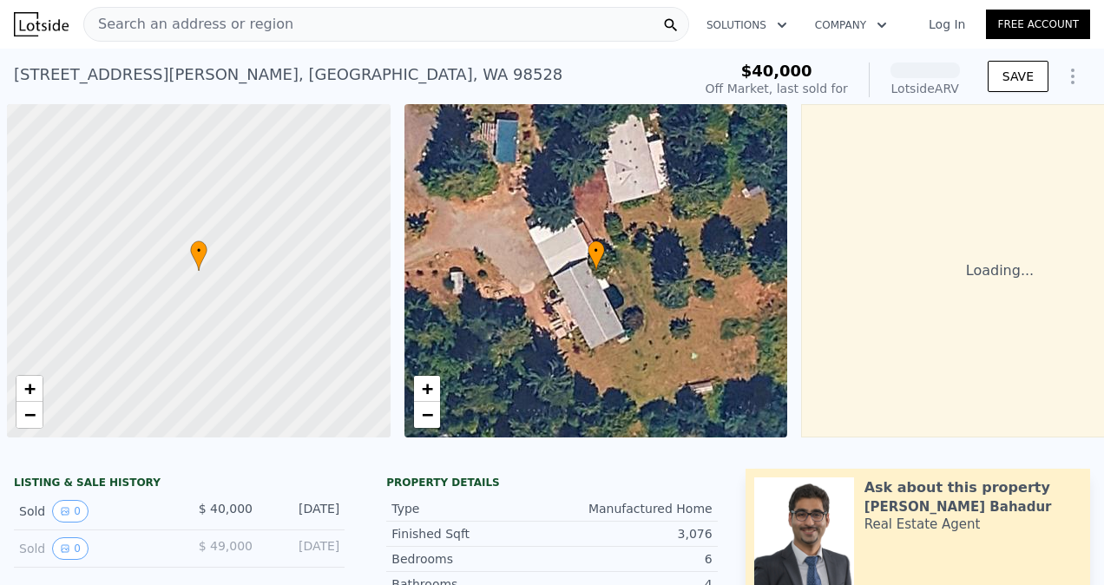
scroll to position [0, 7]
